Goal: Information Seeking & Learning: Learn about a topic

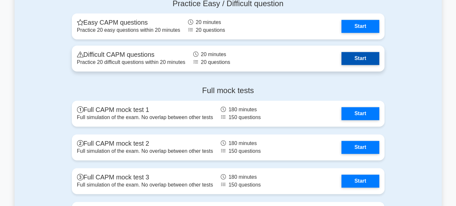
scroll to position [1637, 0]
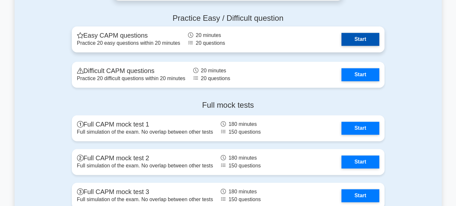
click at [357, 41] on link "Start" at bounding box center [361, 39] width 38 height 13
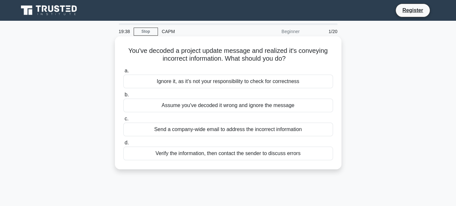
click at [151, 150] on div "Verify the information, then contact the sender to discuss errors" at bounding box center [228, 153] width 210 height 14
click at [123, 145] on input "d. Verify the information, then contact the sender to discuss errors" at bounding box center [123, 143] width 0 height 4
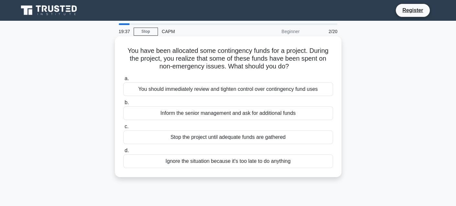
click at [167, 157] on div "Ignore the situation because it's too late to do anything" at bounding box center [228, 161] width 210 height 14
click at [123, 153] on input "d. Ignore the situation because it's too late to do anything" at bounding box center [123, 150] width 0 height 4
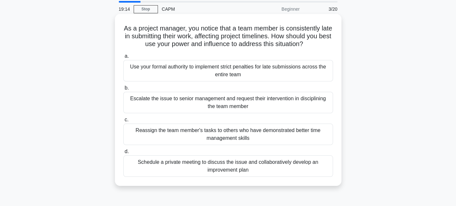
scroll to position [23, 0]
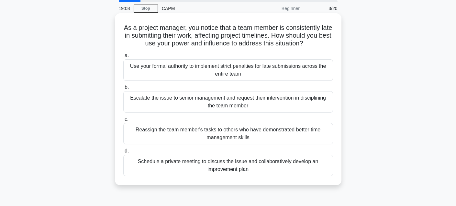
click at [267, 164] on div "Schedule a private meeting to discuss the issue and collaboratively develop an …" at bounding box center [228, 164] width 210 height 21
click at [123, 153] on input "d. Schedule a private meeting to discuss the issue and collaboratively develop …" at bounding box center [123, 151] width 0 height 4
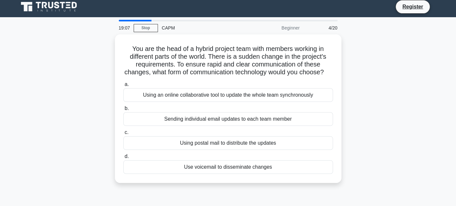
scroll to position [0, 0]
